Goal: Task Accomplishment & Management: Use online tool/utility

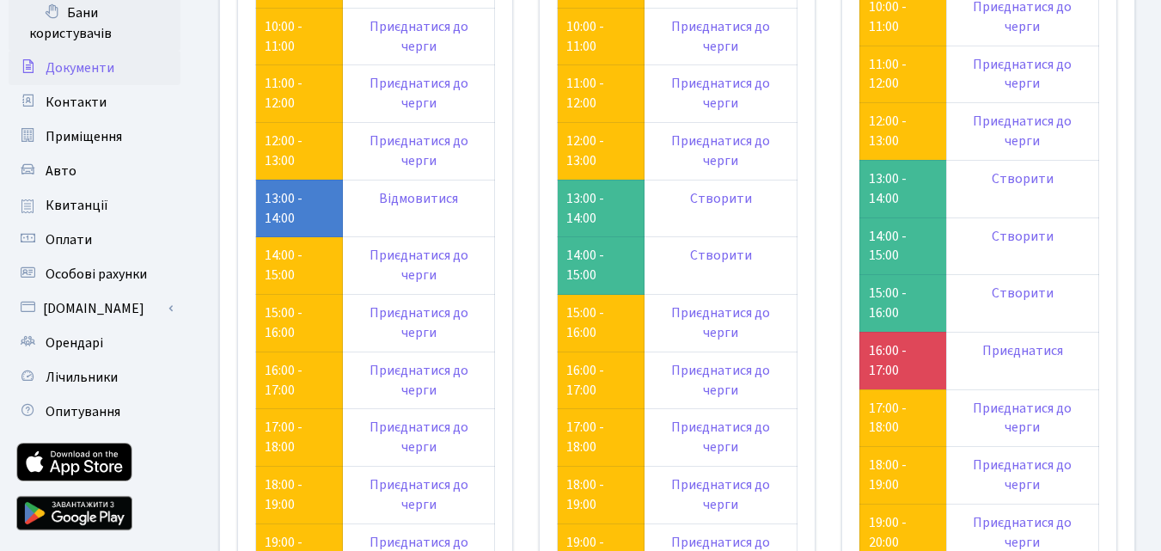
scroll to position [296, 0]
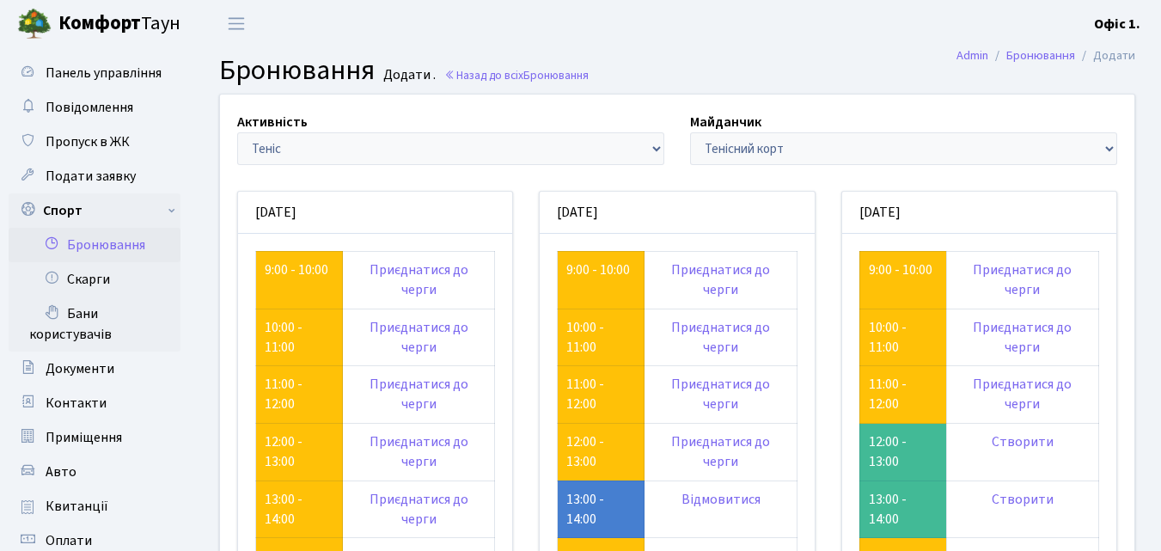
scroll to position [296, 0]
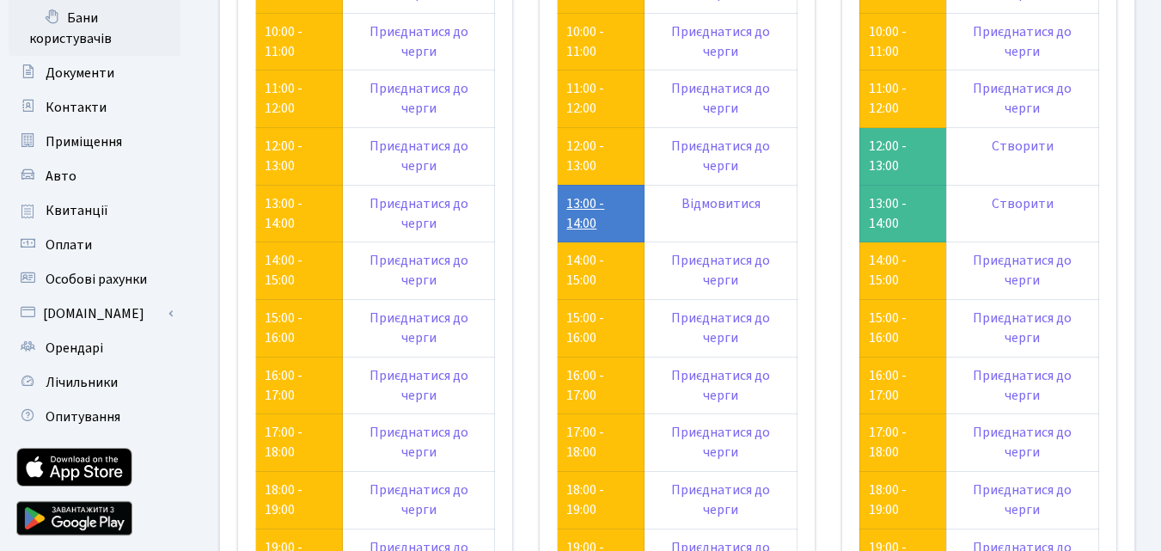
click at [581, 217] on link "13:00 - 14:00" at bounding box center [586, 213] width 38 height 39
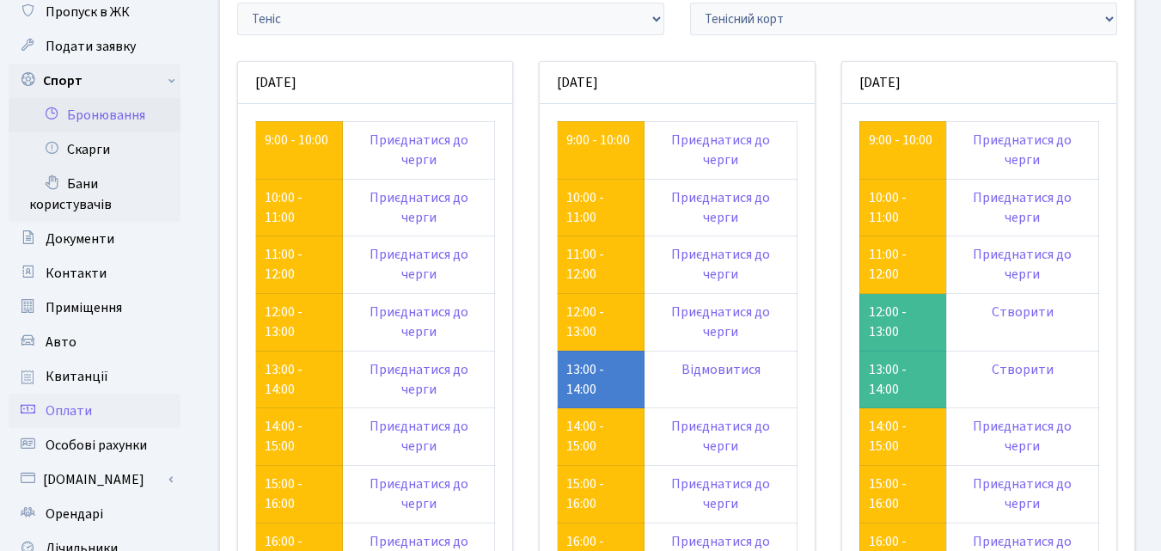
scroll to position [124, 0]
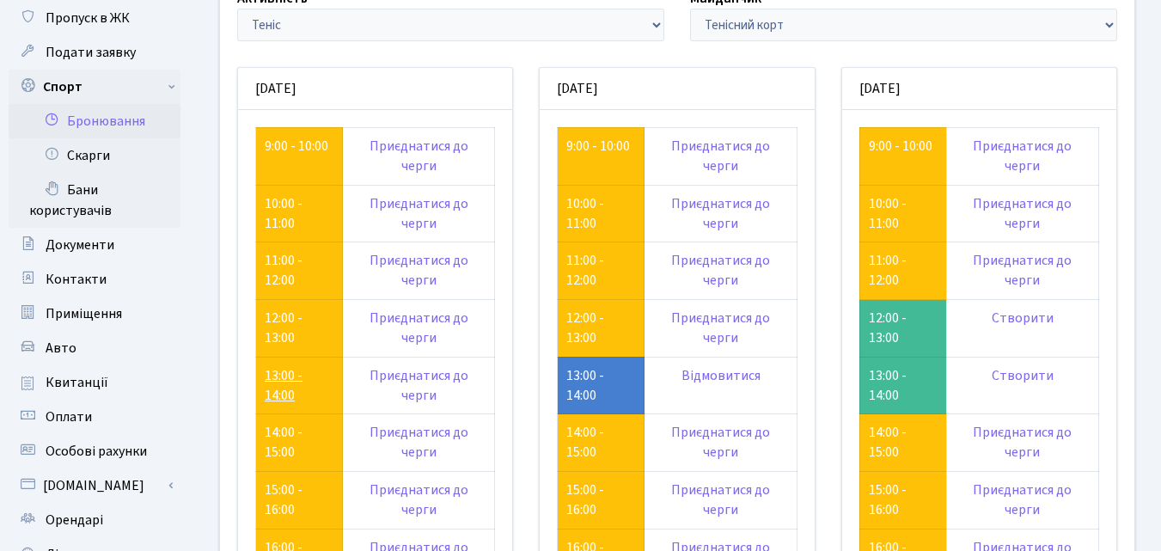
click at [285, 378] on link "13:00 - 14:00" at bounding box center [284, 385] width 38 height 39
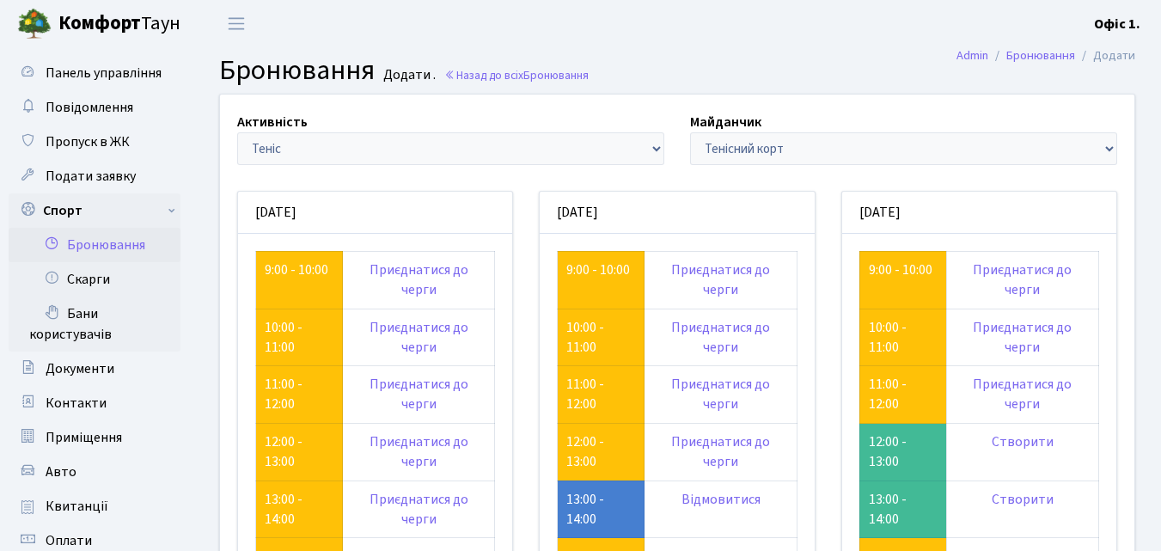
scroll to position [124, 0]
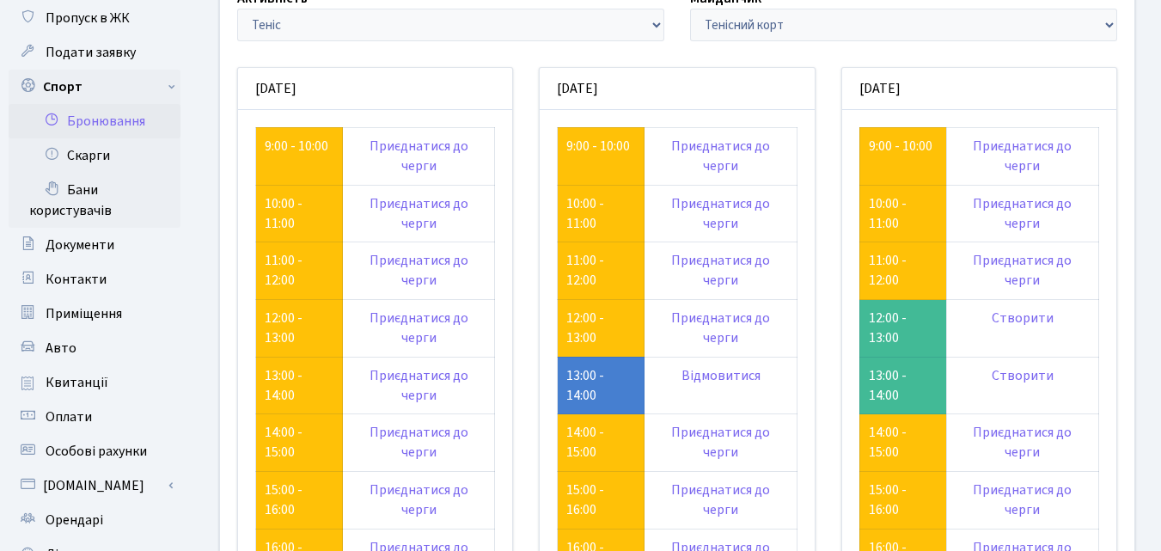
click at [566, 327] on td "12:00 - 13:00" at bounding box center [601, 329] width 87 height 58
click at [575, 327] on link "12:00 - 13:00" at bounding box center [586, 328] width 38 height 39
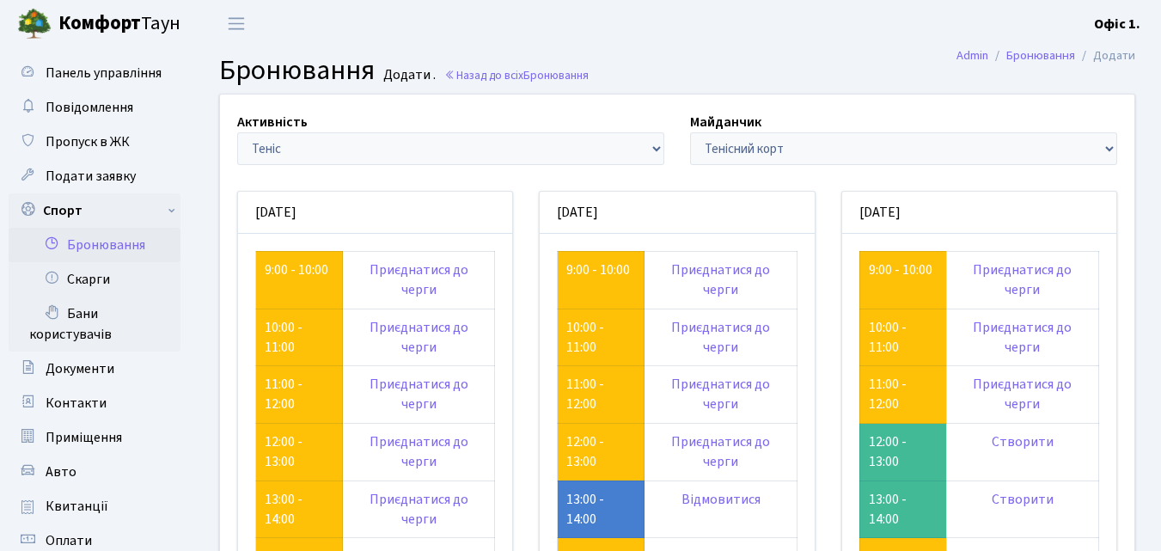
scroll to position [124, 0]
click at [466, 75] on link "Назад до всіх Бронювання" at bounding box center [516, 75] width 144 height 16
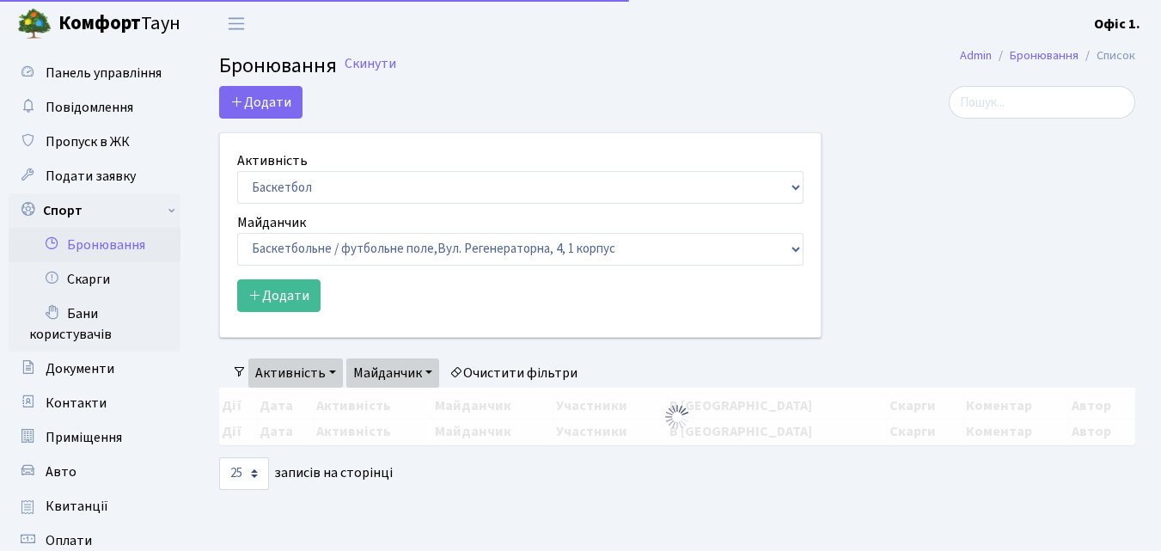
select select "25"
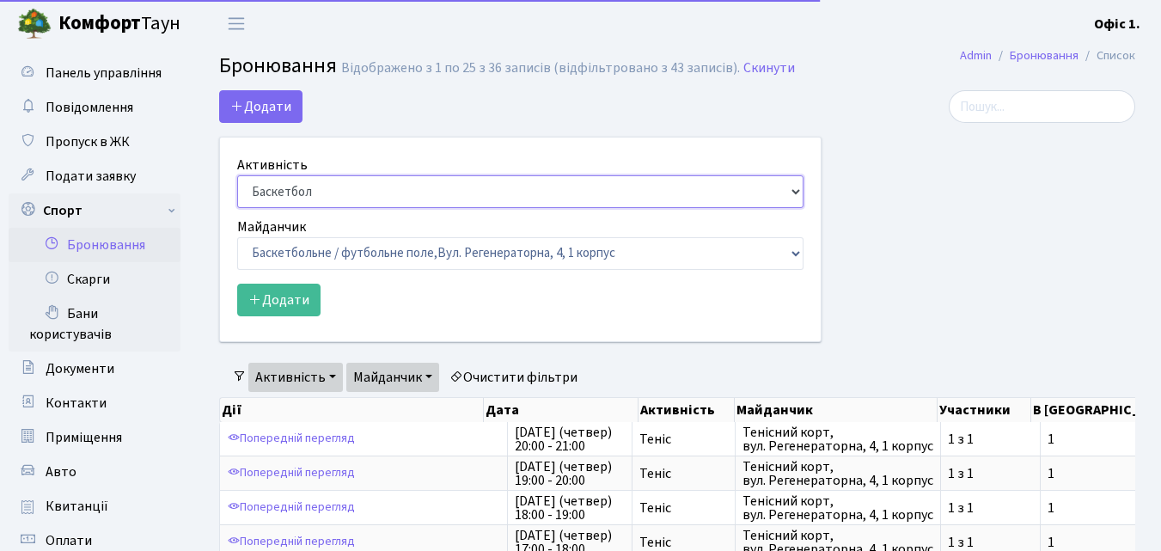
click at [786, 195] on select "Баскетбол Волейбол Йога Катання на роликах Настільний теніс [PERSON_NAME] Фітнес" at bounding box center [520, 191] width 567 height 33
select select "4"
click at [237, 175] on select "Баскетбол Волейбол Йога Катання на роликах Настільний теніс Теніс Футбол Фітнес" at bounding box center [520, 191] width 567 height 33
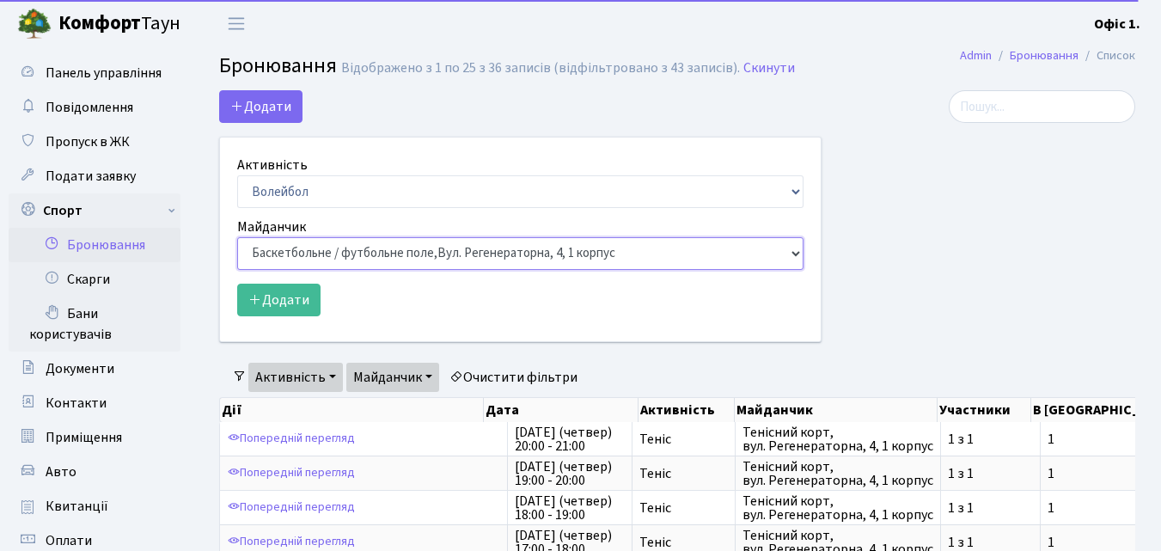
click at [785, 252] on select "Баскетбольне / футбольне поле, Вул. Регенераторна, 4, 1 корпус Баскетбольне пол…" at bounding box center [520, 253] width 567 height 33
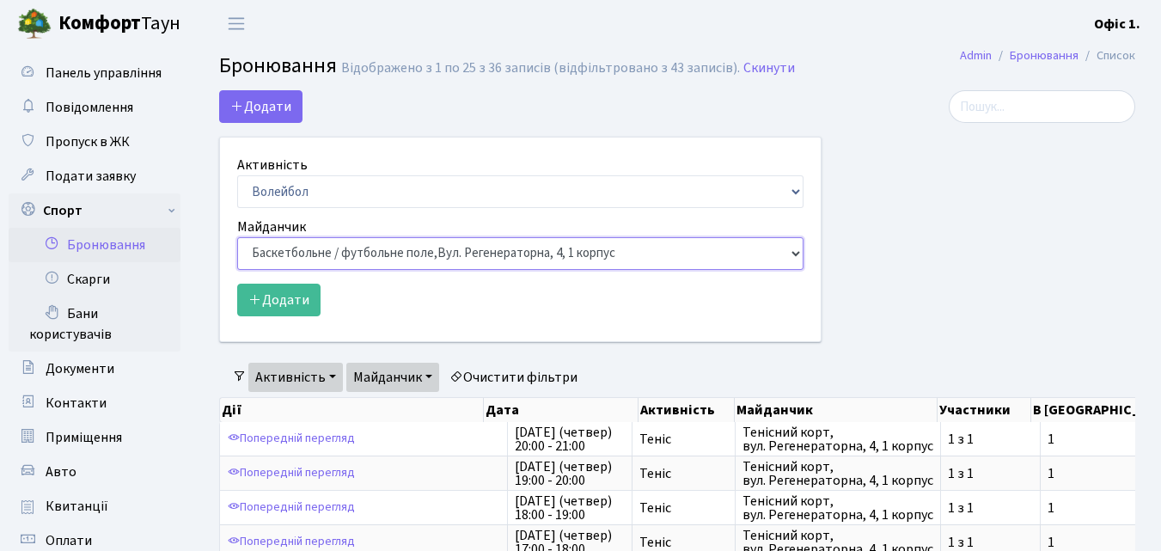
select select "4"
click at [237, 237] on select "Баскетбольне / футбольне поле, Вул. Регенераторна, 4, 1 корпус Баскетбольне пол…" at bounding box center [520, 253] width 567 height 33
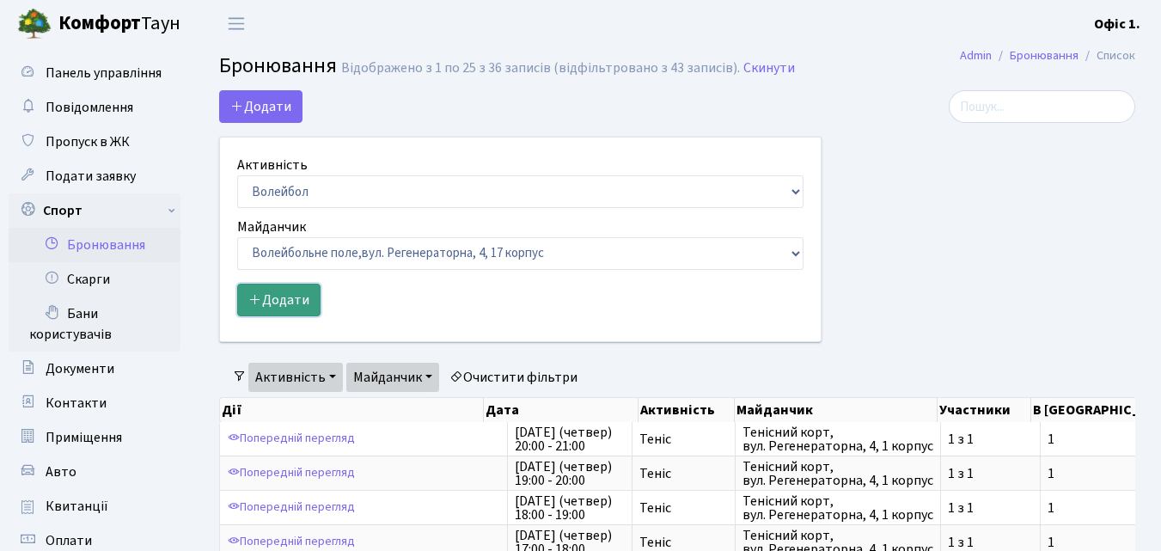
click at [294, 293] on button "Додати" at bounding box center [278, 300] width 83 height 33
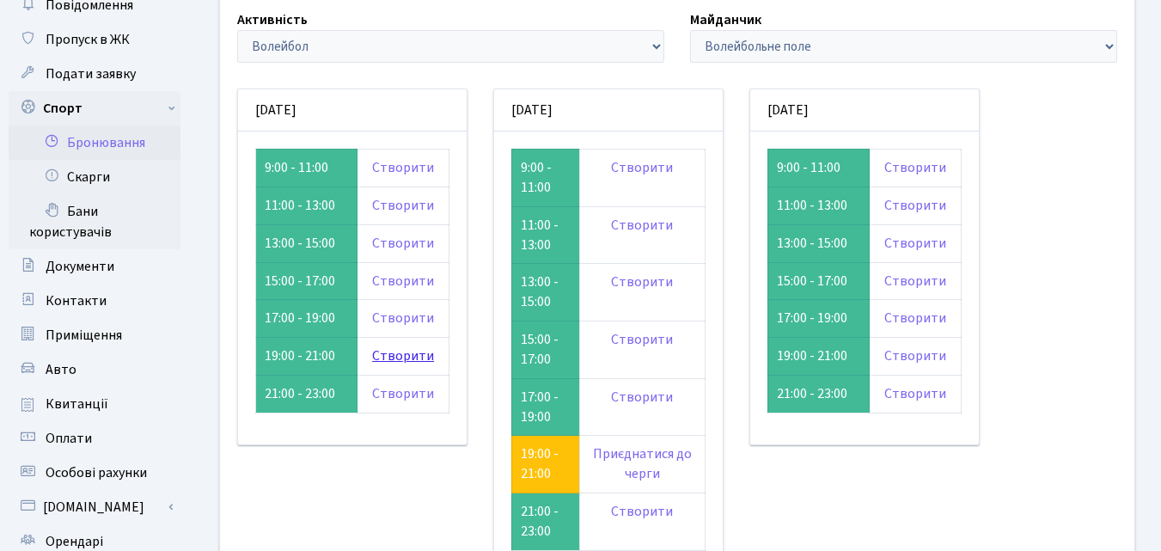
scroll to position [258, 0]
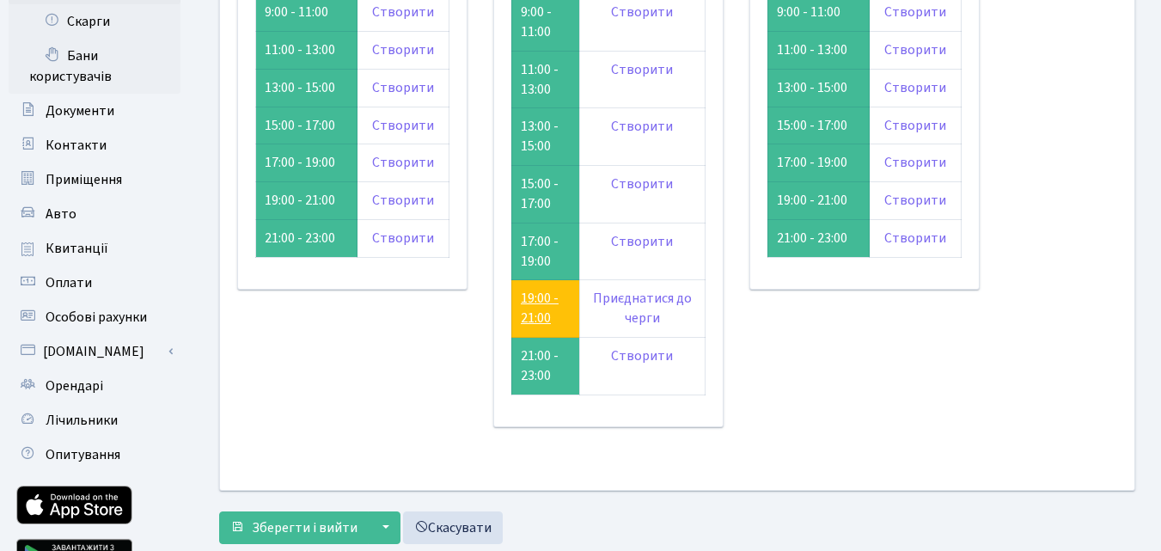
click at [530, 301] on link "19:00 - 21:00" at bounding box center [540, 308] width 38 height 39
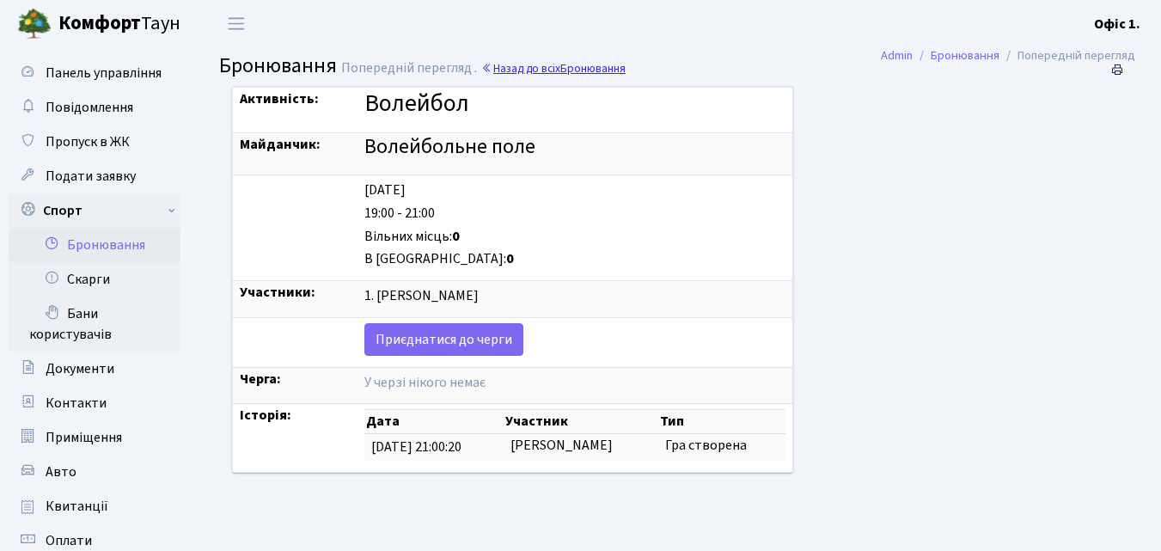
click at [536, 72] on link "Назад до всіх Бронювання" at bounding box center [553, 68] width 144 height 16
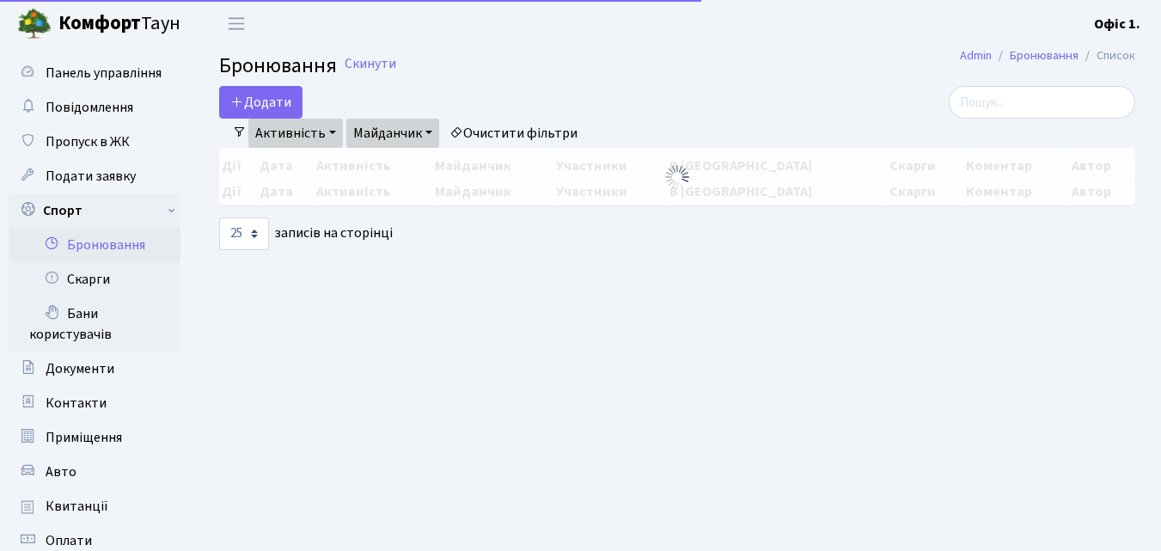
select select "25"
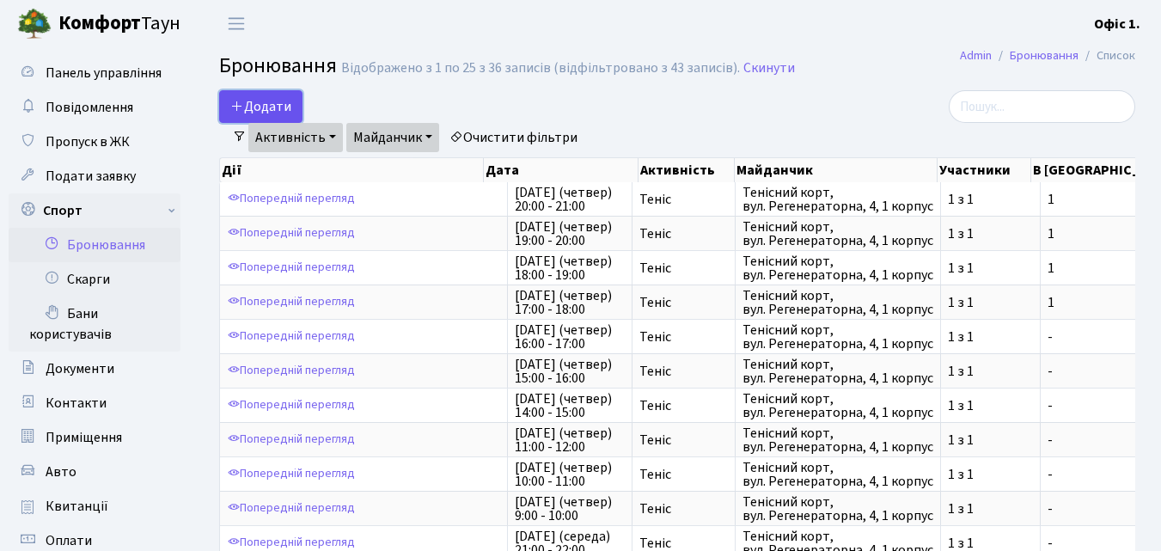
click at [269, 98] on button "Додати" at bounding box center [260, 106] width 83 height 33
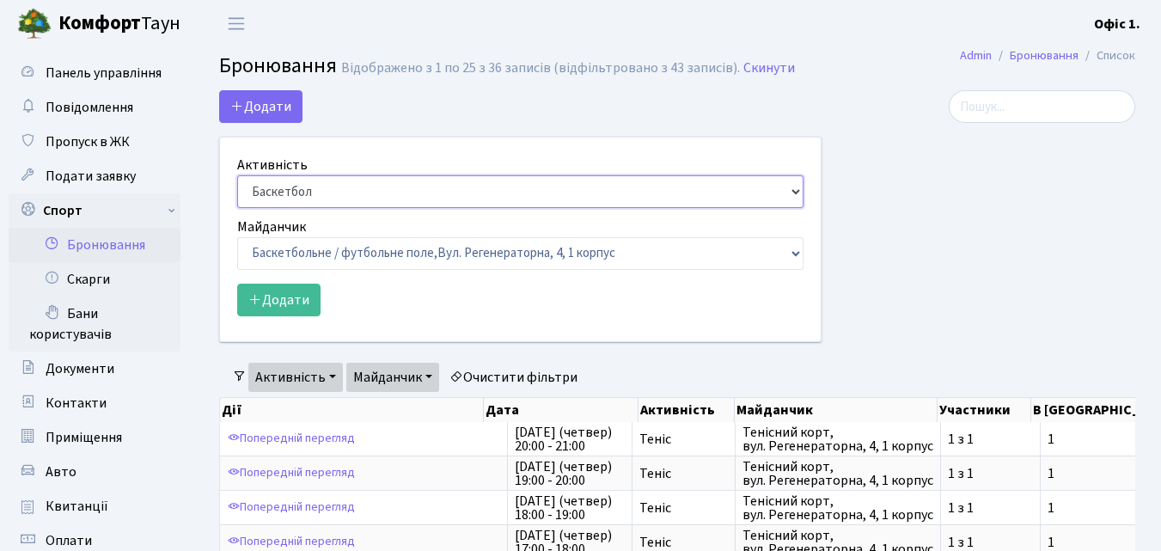
click at [798, 188] on select "Баскетбол Волейбол Йога Катання на роликах Настільний теніс Теніс Футбол Фітнес" at bounding box center [520, 191] width 567 height 33
select select "4"
click at [237, 175] on select "Баскетбол Волейбол Йога Катання на роликах Настільний теніс Теніс Футбол Фітнес" at bounding box center [520, 191] width 567 height 33
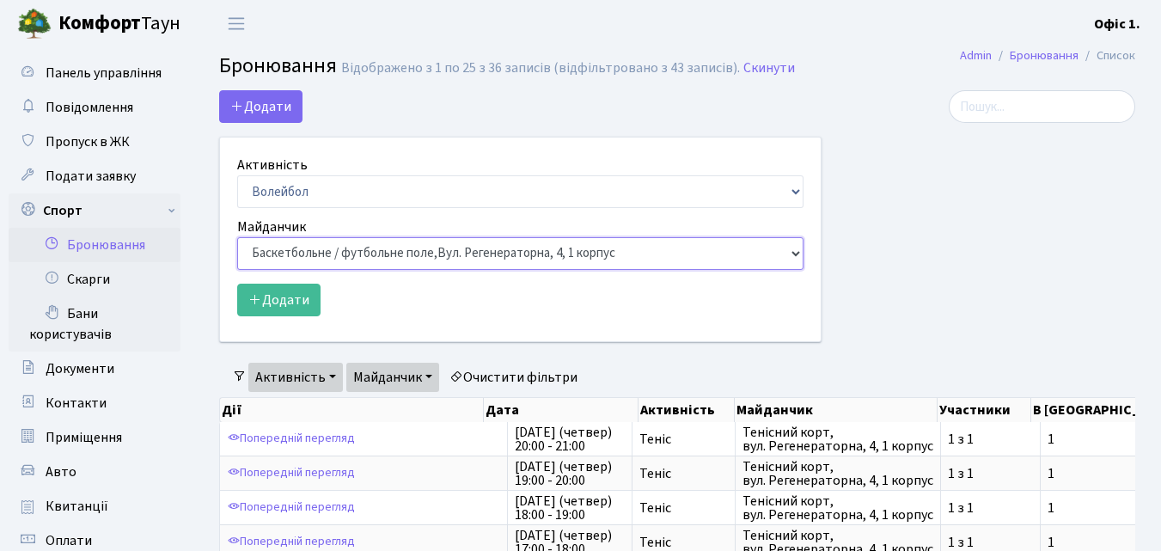
click at [796, 256] on select "Баскетбольне / футбольне поле, Вул. Регенераторна, 4, 1 корпус Баскетбольне пол…" at bounding box center [520, 253] width 567 height 33
select select "5"
click at [237, 237] on select "Баскетбольне / футбольне поле, Вул. Регенераторна, 4, 1 корпус Баскетбольне пол…" at bounding box center [520, 253] width 567 height 33
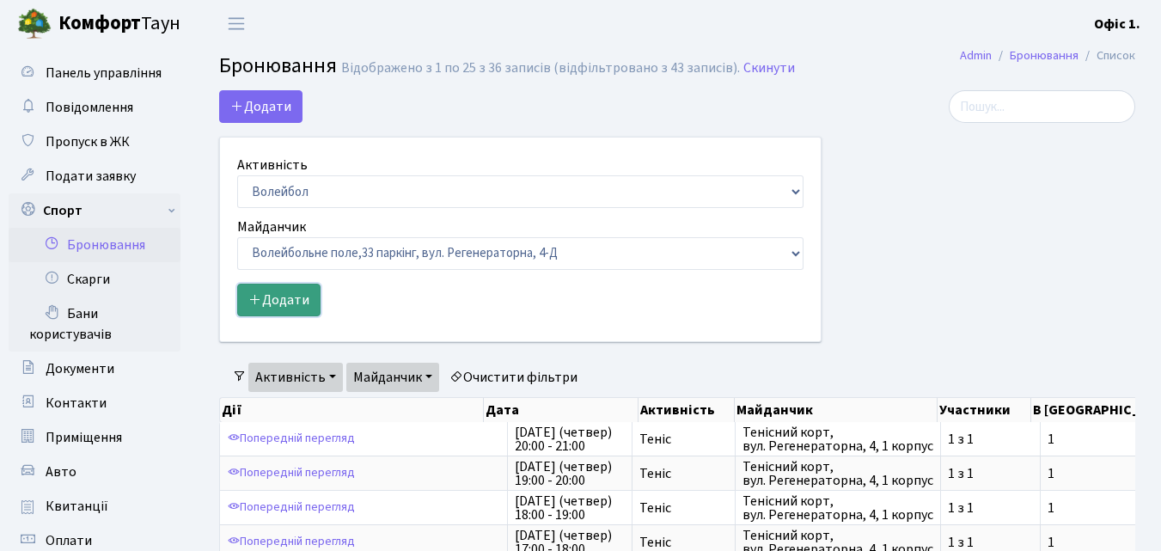
click at [291, 306] on button "Додати" at bounding box center [278, 300] width 83 height 33
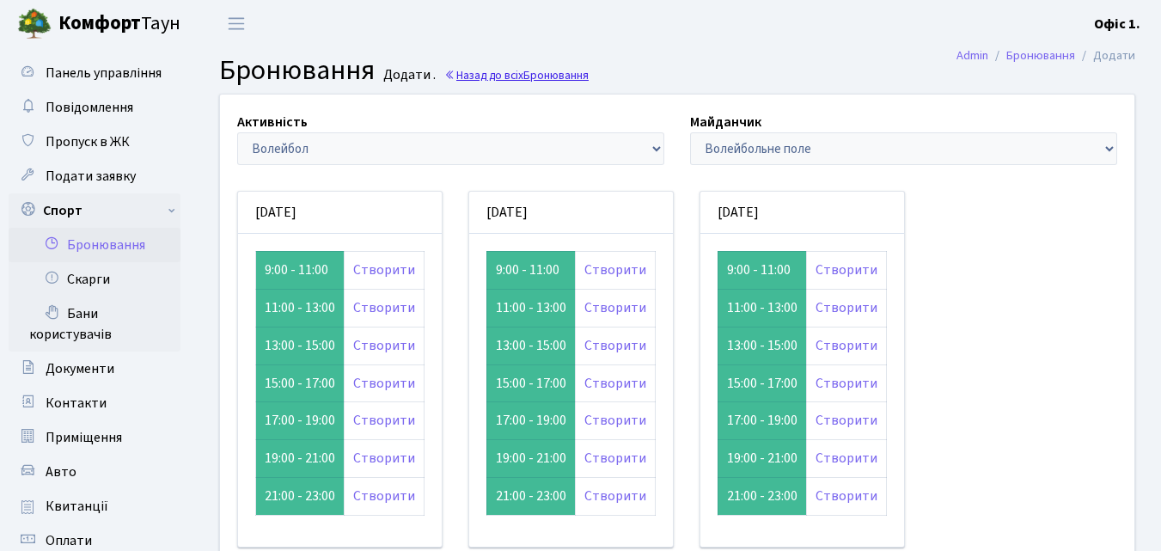
click at [502, 77] on link "Назад до всіх Бронювання" at bounding box center [516, 75] width 144 height 16
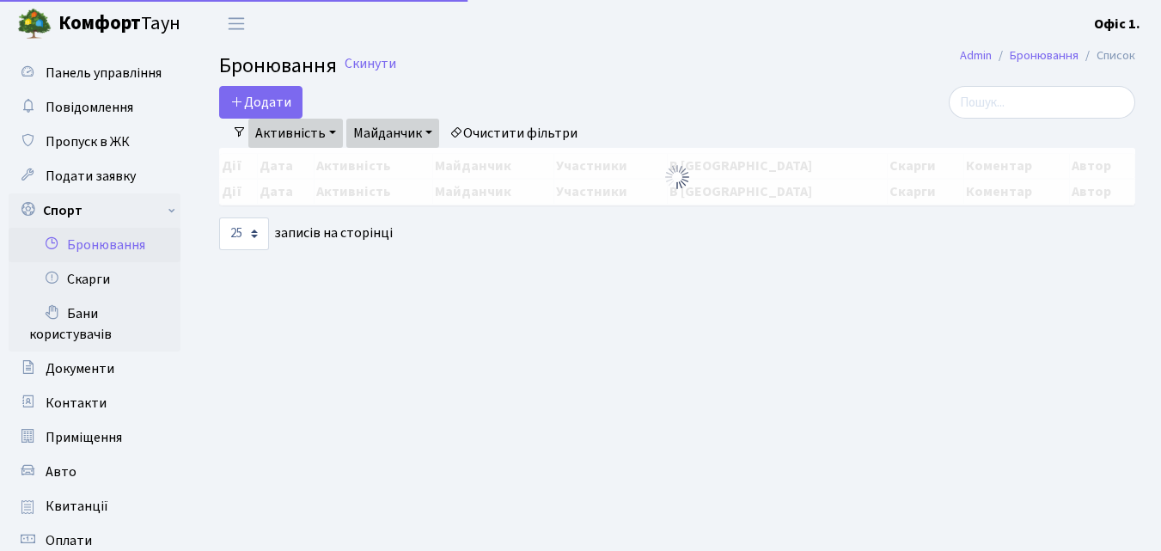
select select "25"
